Goal: Task Accomplishment & Management: Complete application form

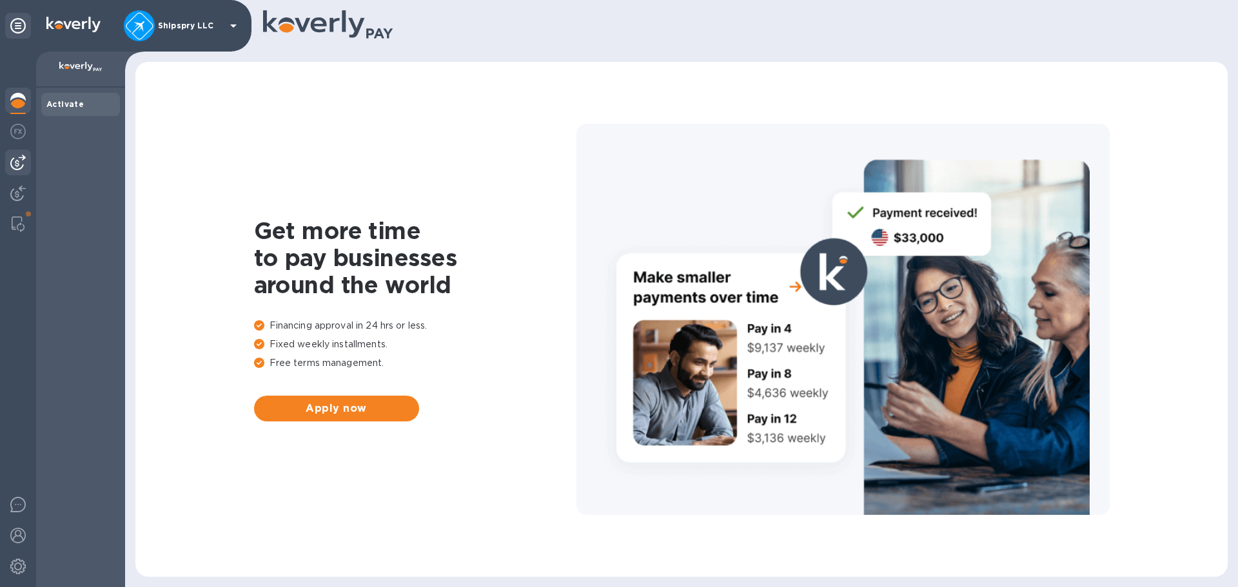
click at [17, 166] on img at bounding box center [17, 162] width 15 height 15
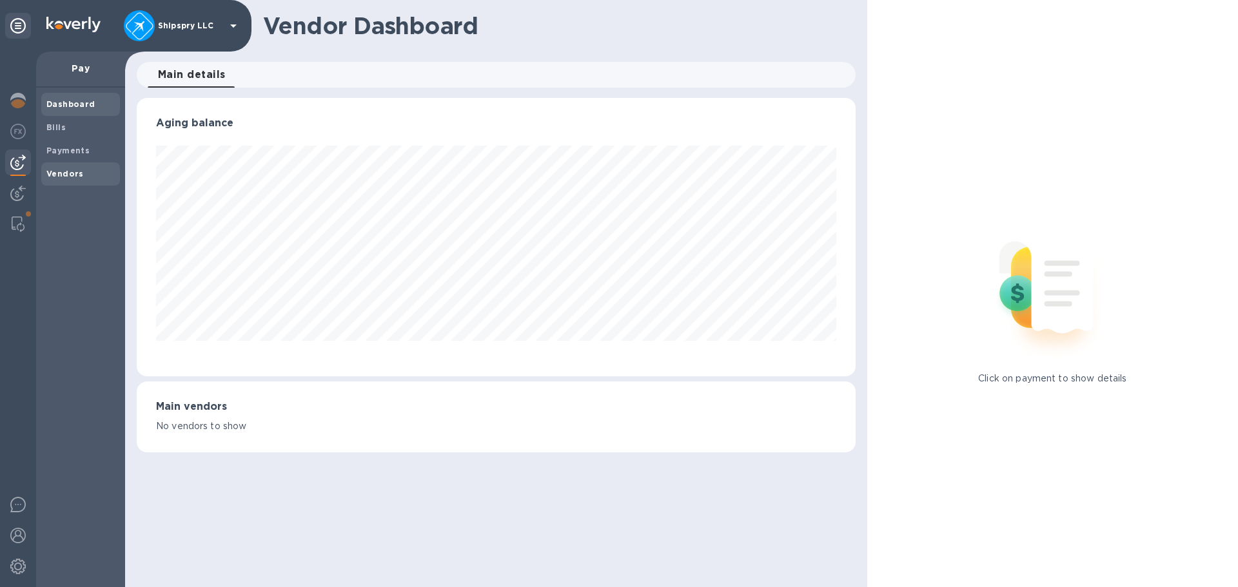
scroll to position [278, 718]
click at [66, 173] on b "Vendors" at bounding box center [64, 174] width 37 height 10
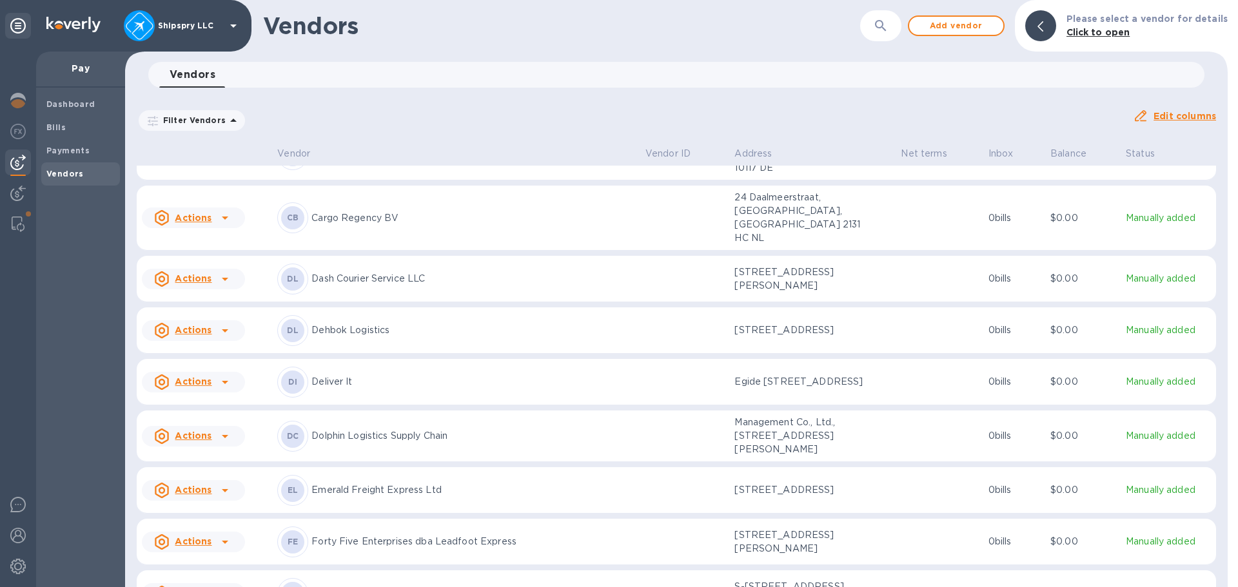
scroll to position [1987, 0]
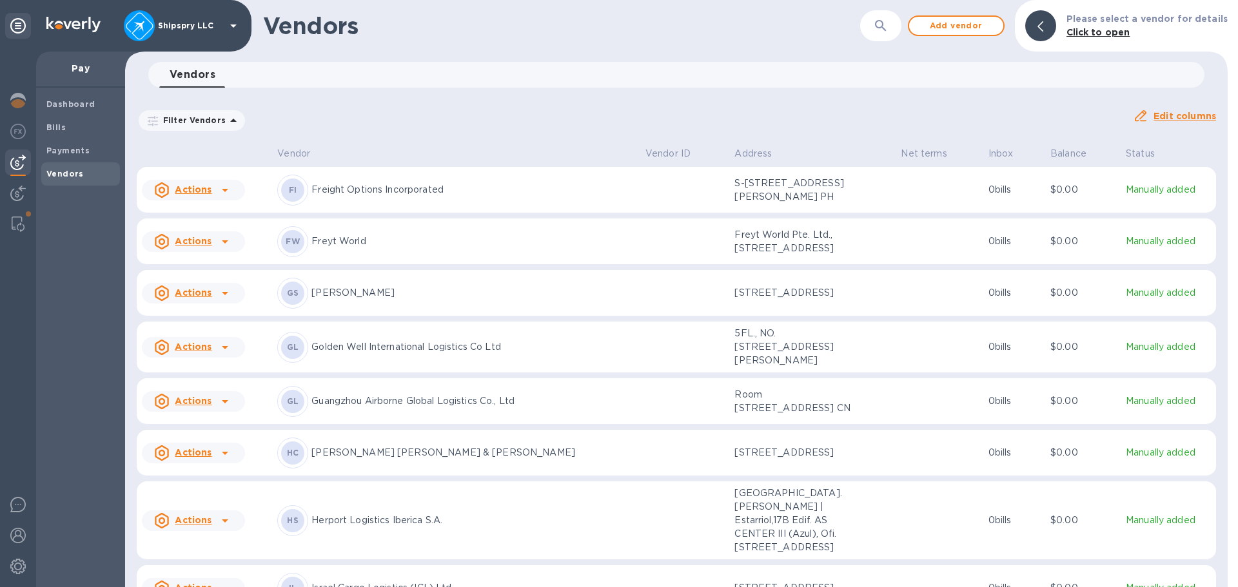
click at [222, 355] on icon at bounding box center [224, 347] width 15 height 15
click at [208, 438] on b "Add new bill" at bounding box center [208, 434] width 60 height 10
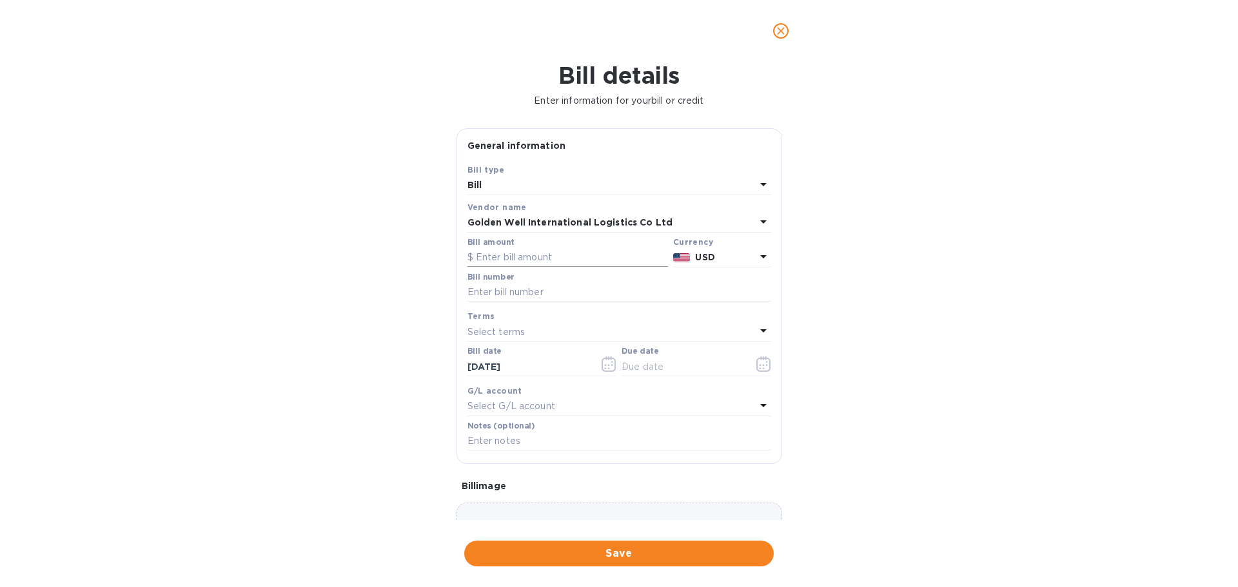
click at [514, 253] on input "text" at bounding box center [567, 257] width 200 height 19
type input "2,914"
type input "AED25060074"
click at [603, 366] on icon "button" at bounding box center [608, 363] width 15 height 15
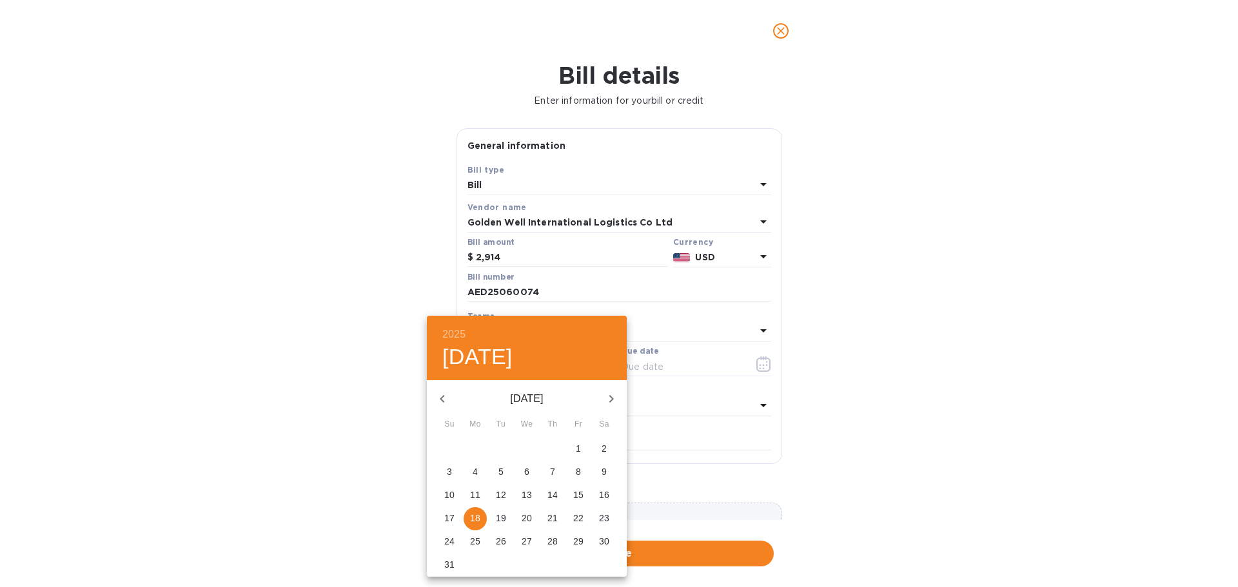
click at [445, 399] on icon "button" at bounding box center [442, 398] width 15 height 15
click at [445, 398] on icon "button" at bounding box center [442, 398] width 15 height 15
click at [550, 520] on p "26" at bounding box center [552, 518] width 10 height 13
type input "[DATE]"
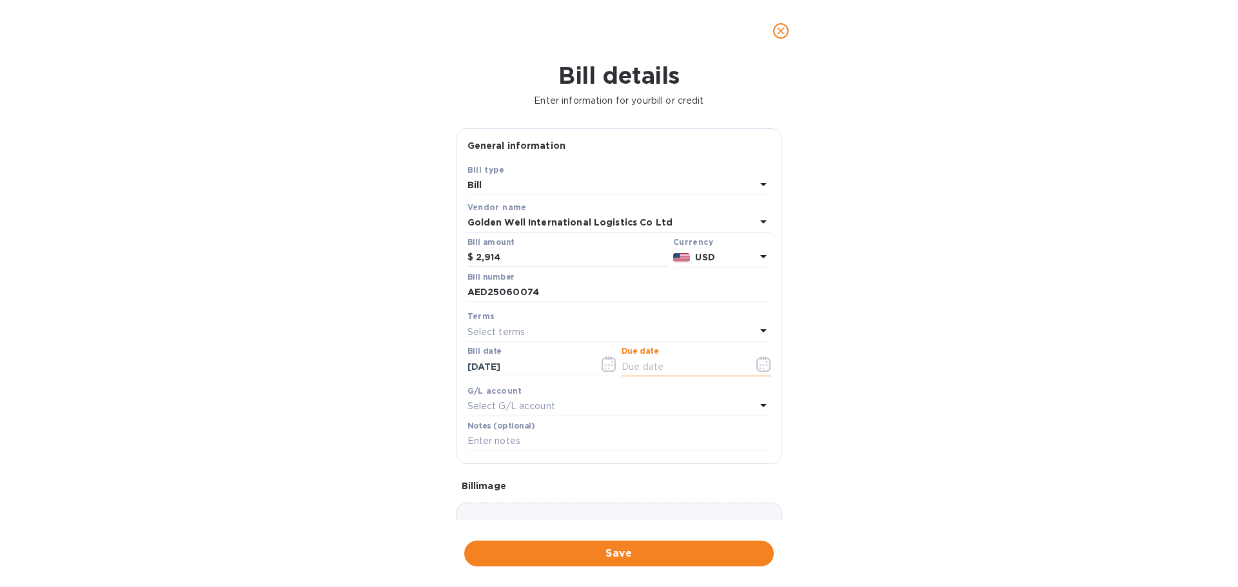
click at [546, 331] on div "Select terms" at bounding box center [611, 332] width 288 height 18
click at [516, 410] on p "Net 30" at bounding box center [614, 406] width 273 height 14
type input "[DATE]"
click at [516, 410] on p "Select G/L account" at bounding box center [511, 407] width 88 height 14
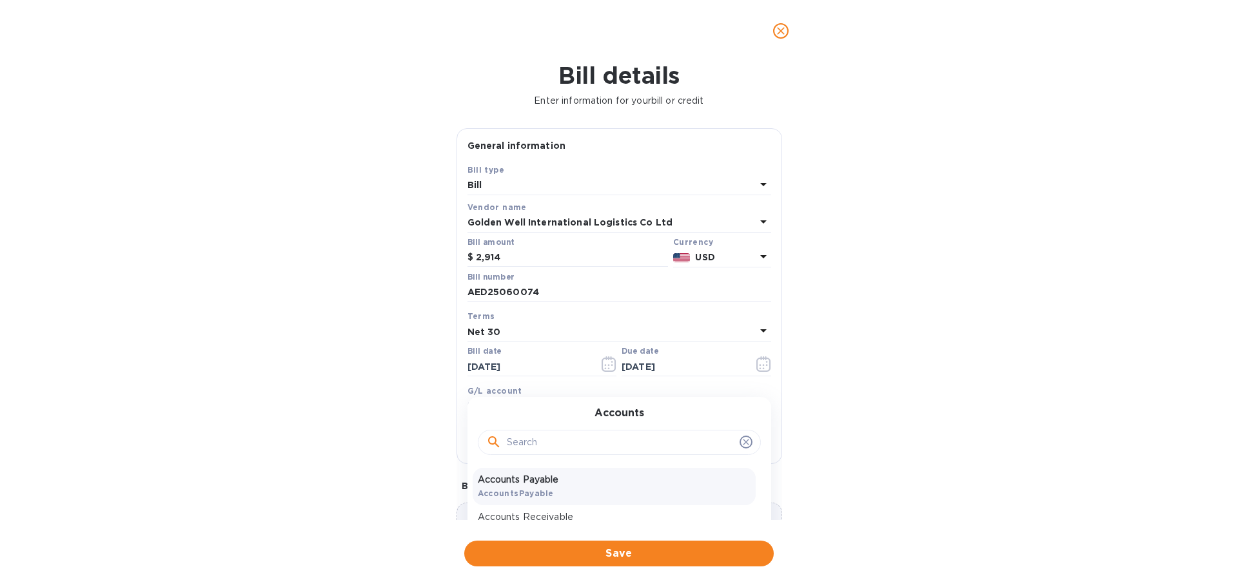
click at [518, 474] on p "Accounts Payable" at bounding box center [614, 480] width 273 height 14
drag, startPoint x: 512, startPoint y: 437, endPoint x: 503, endPoint y: 432, distance: 10.4
click at [511, 437] on input "text" at bounding box center [619, 441] width 304 height 19
click at [443, 397] on div "Bill details Enter information for your bill or credit General information Save…" at bounding box center [619, 324] width 1238 height 525
click at [486, 436] on input "text" at bounding box center [619, 441] width 304 height 19
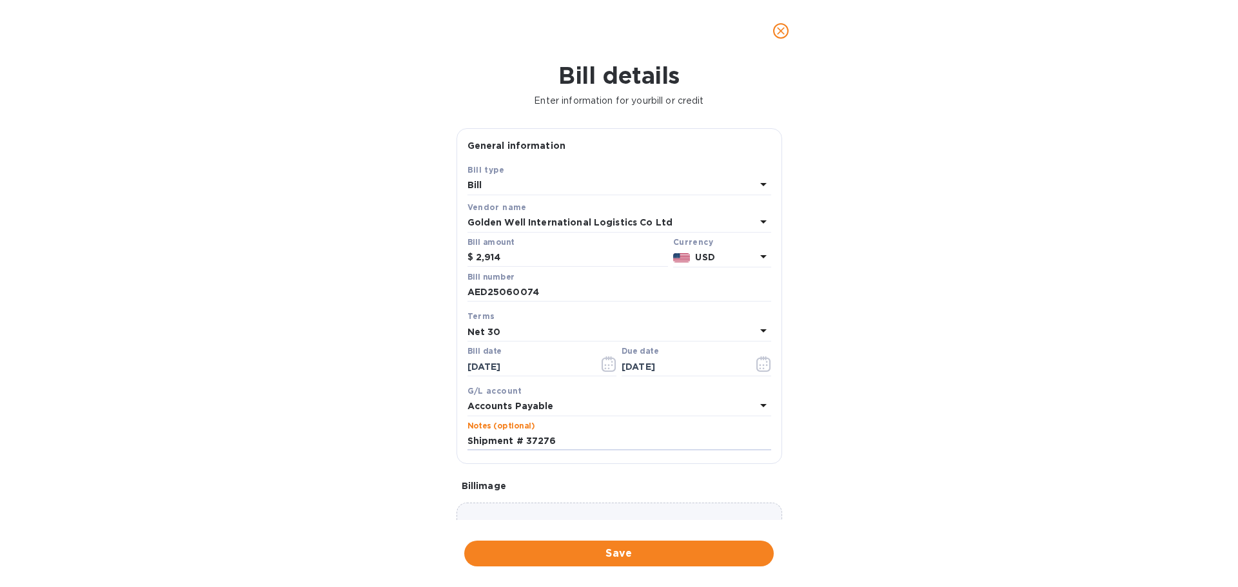
type input "Shipment # 37276"
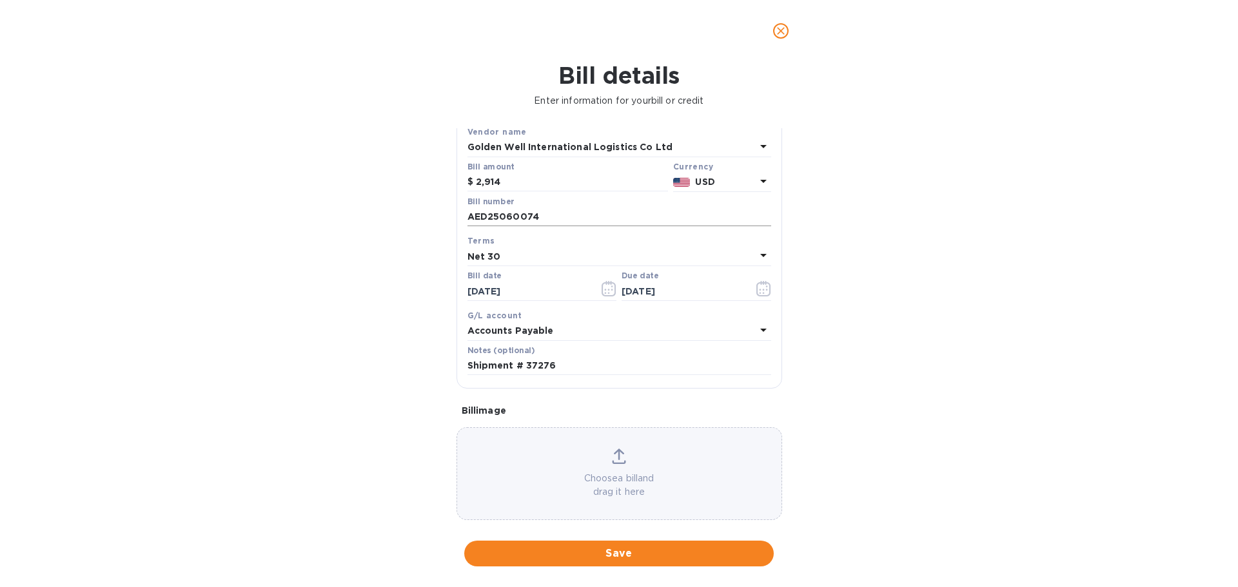
click at [519, 219] on input "AED25060074" at bounding box center [619, 217] width 304 height 19
drag, startPoint x: 50, startPoint y: 253, endPoint x: 63, endPoint y: 248, distance: 13.7
click at [52, 252] on div "Bill details Enter information for your bill or credit General information Save…" at bounding box center [619, 324] width 1238 height 525
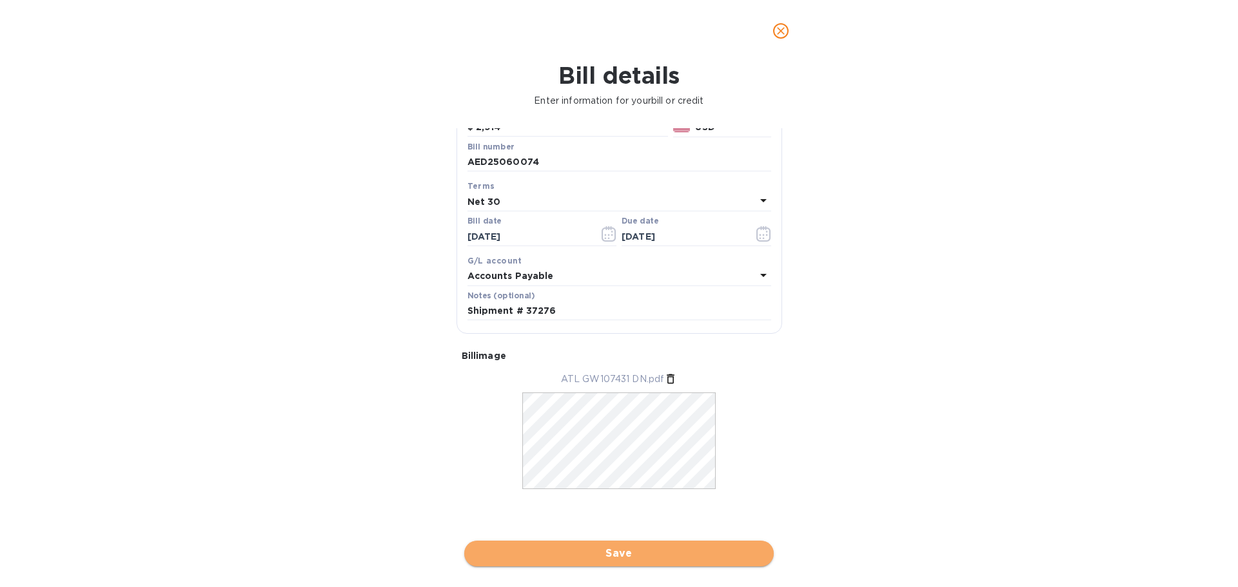
click at [617, 551] on span "Save" at bounding box center [618, 553] width 289 height 15
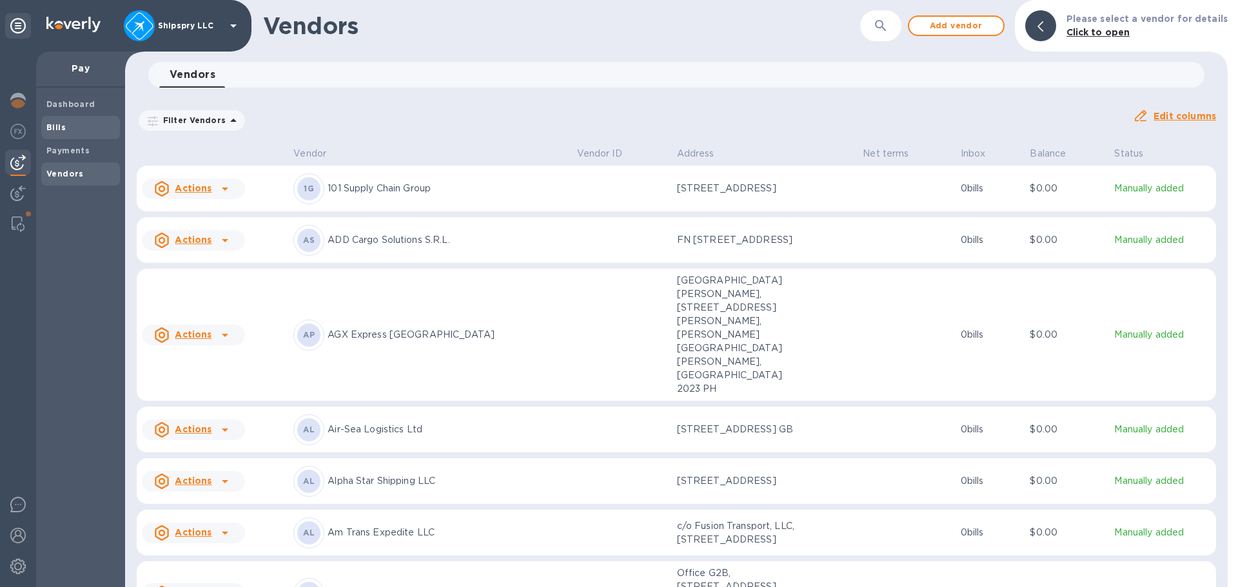
click at [73, 127] on span "Bills" at bounding box center [80, 127] width 68 height 13
